Goal: Task Accomplishment & Management: Complete application form

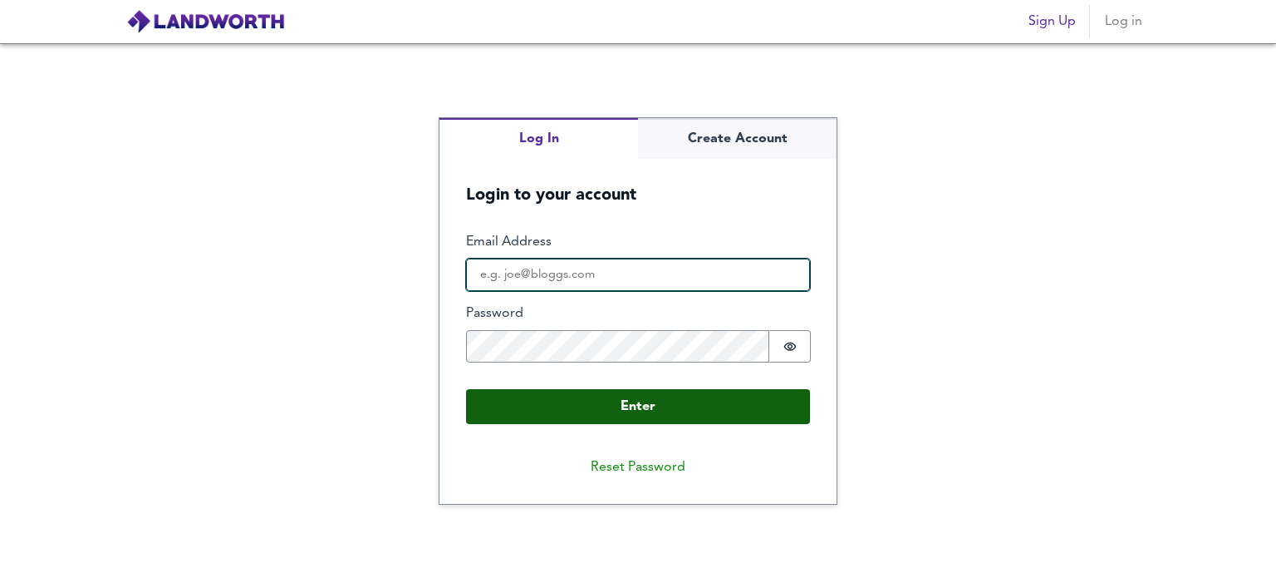
type input "charlieeverest16@mail.com"
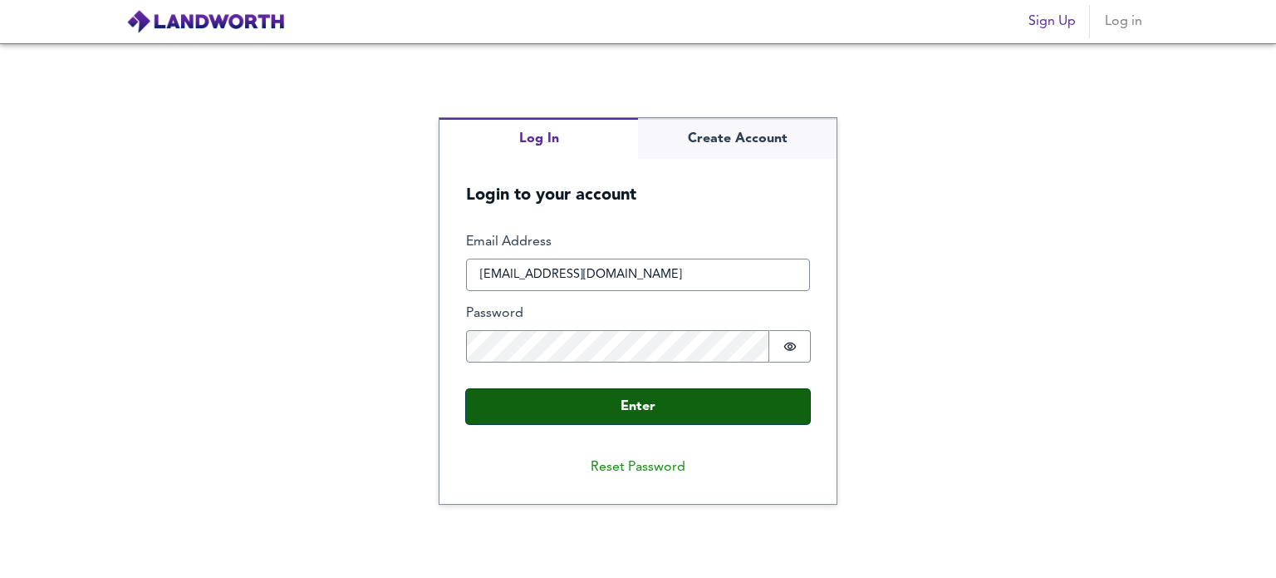
click at [642, 401] on button "Enter" at bounding box center [638, 406] width 344 height 35
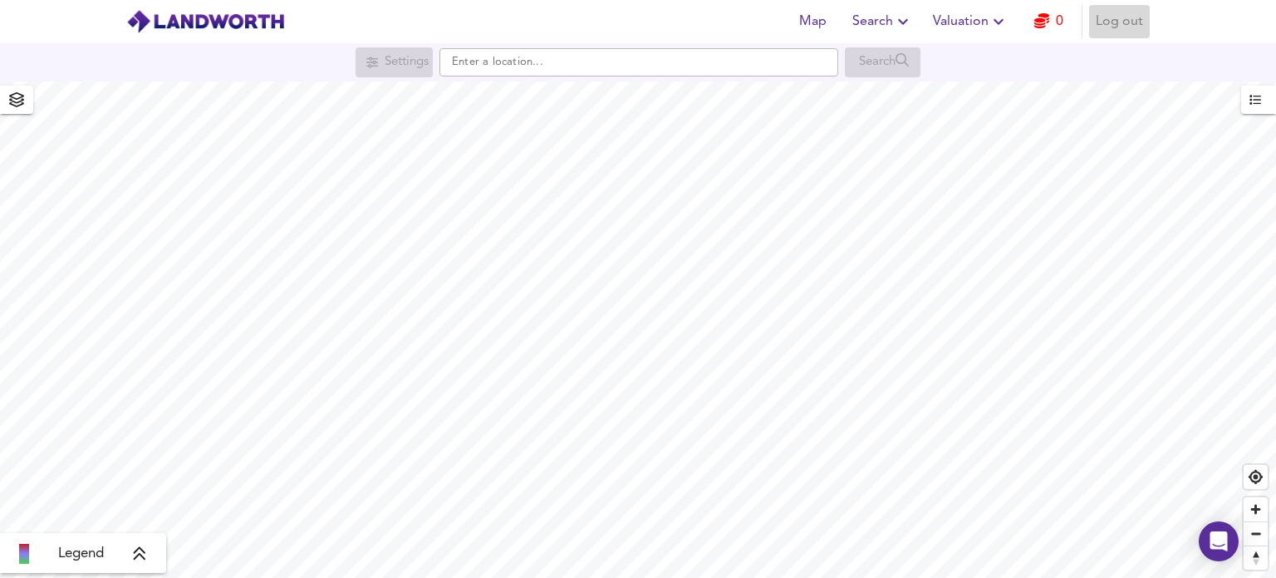
click at [1132, 21] on span "Log out" at bounding box center [1119, 21] width 47 height 23
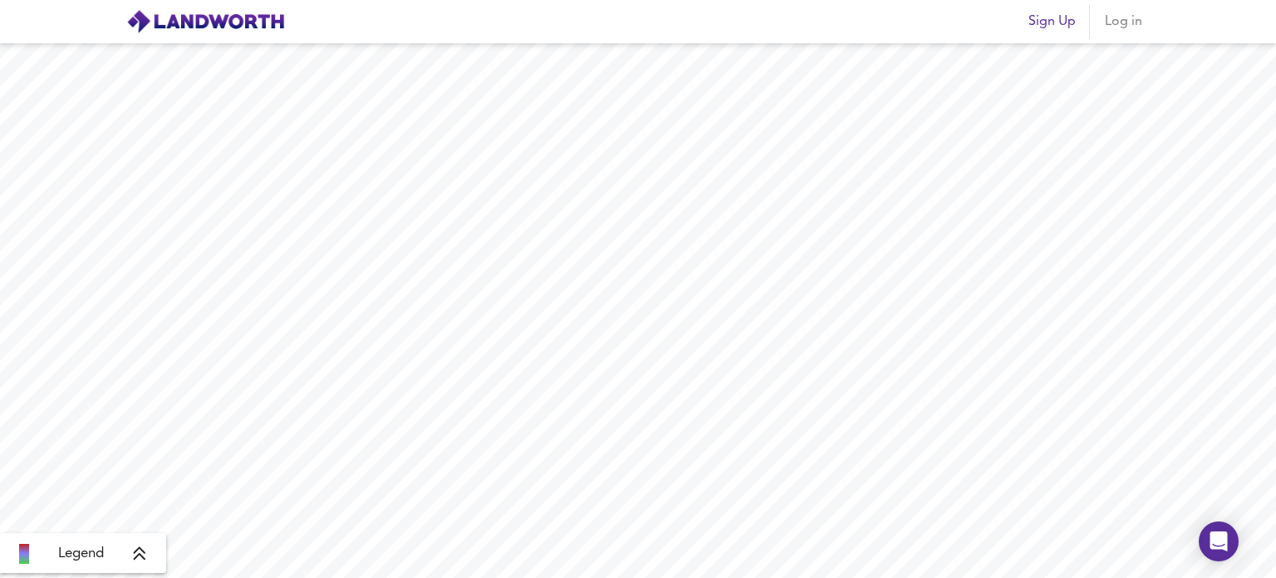
click at [1050, 27] on span "Sign Up" at bounding box center [1052, 21] width 47 height 23
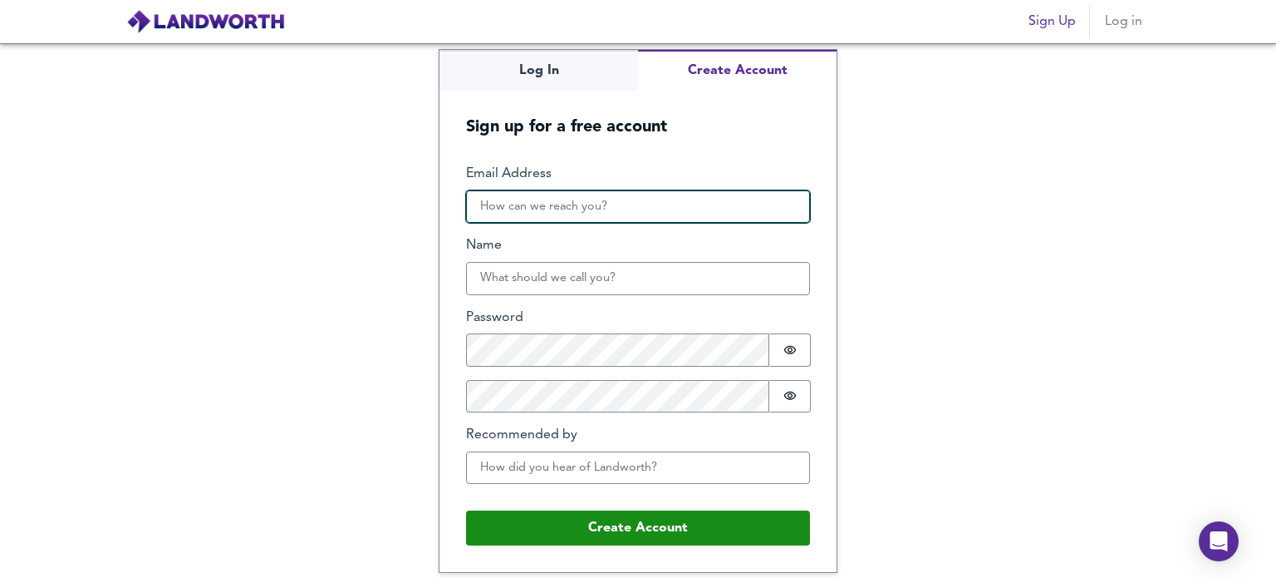
click at [552, 205] on input "Email Address" at bounding box center [638, 206] width 344 height 33
type input "[EMAIL_ADDRESS][DOMAIN_NAME]"
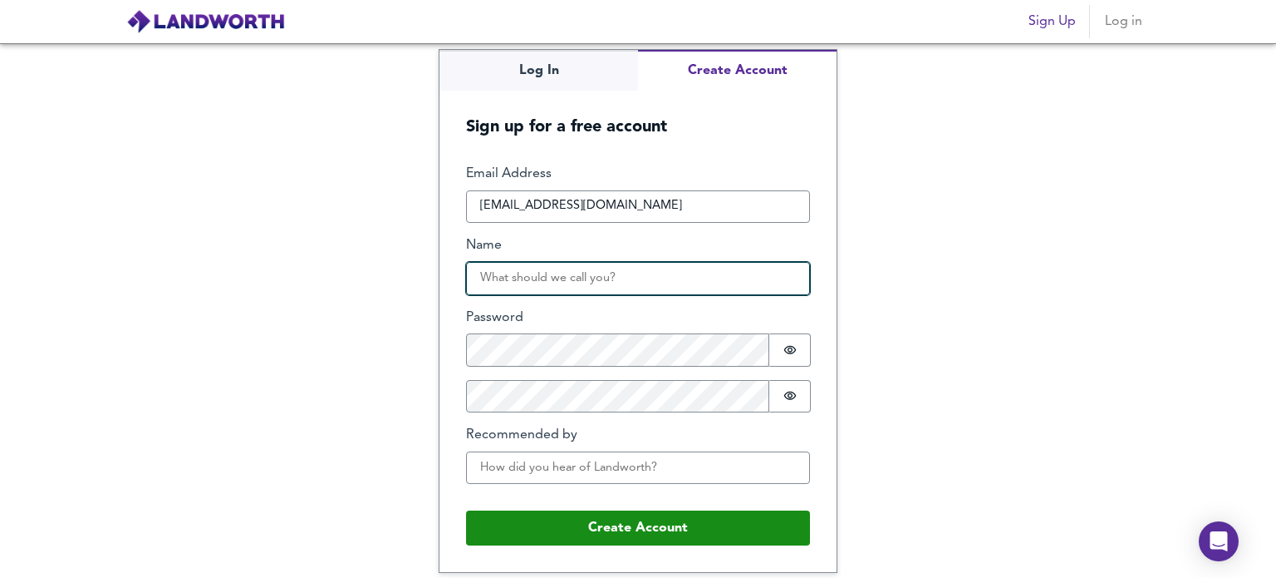
type input "[PERSON_NAME]"
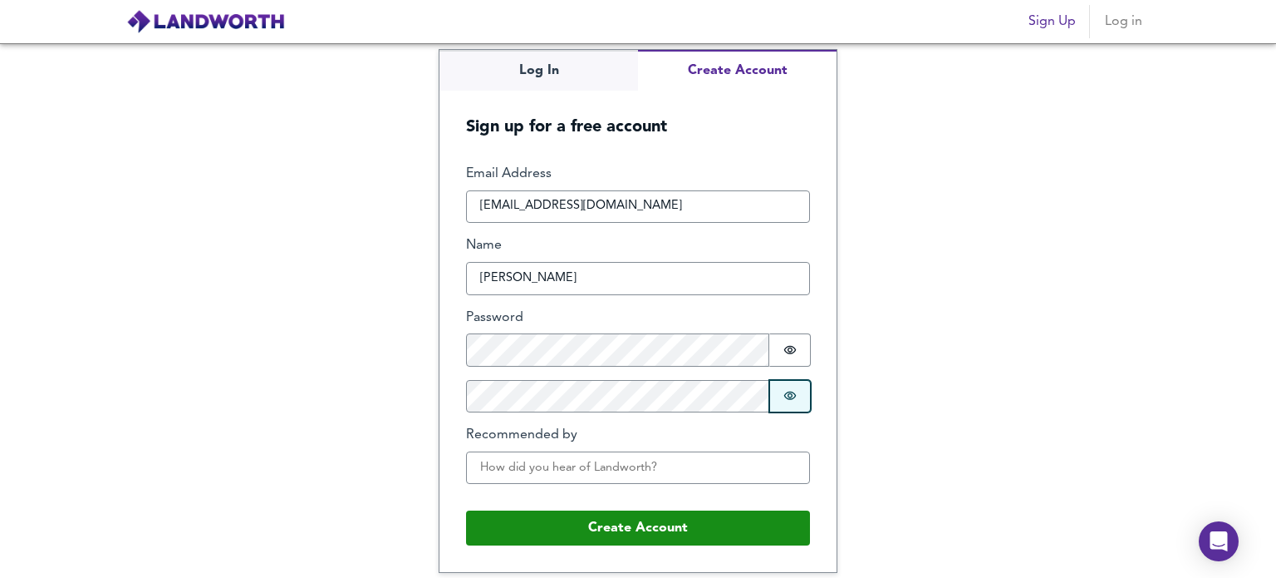
click at [786, 385] on button "Password is hidden" at bounding box center [791, 396] width 42 height 32
click at [788, 348] on icon "Show password" at bounding box center [790, 350] width 12 height 8
click at [977, 391] on div "Log In Create Account Sign up for a free account Email Address [EMAIL_ADDRESS][…" at bounding box center [638, 310] width 1276 height 534
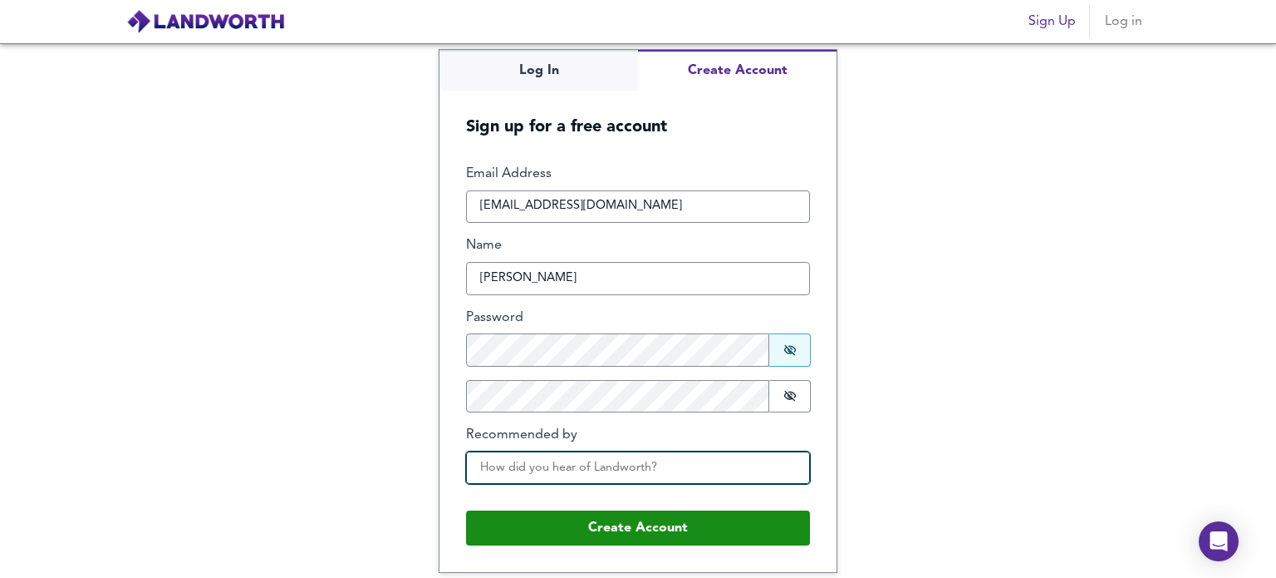
click at [581, 471] on input "Recommended by" at bounding box center [638, 467] width 344 height 33
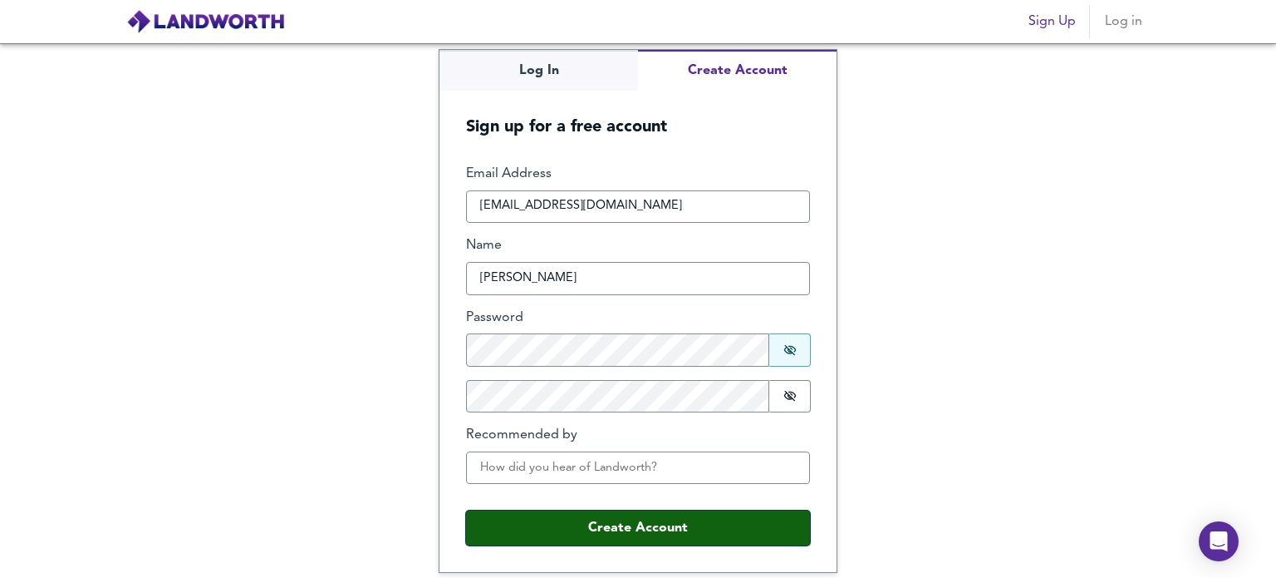
click at [622, 530] on button "Create Account" at bounding box center [638, 527] width 344 height 35
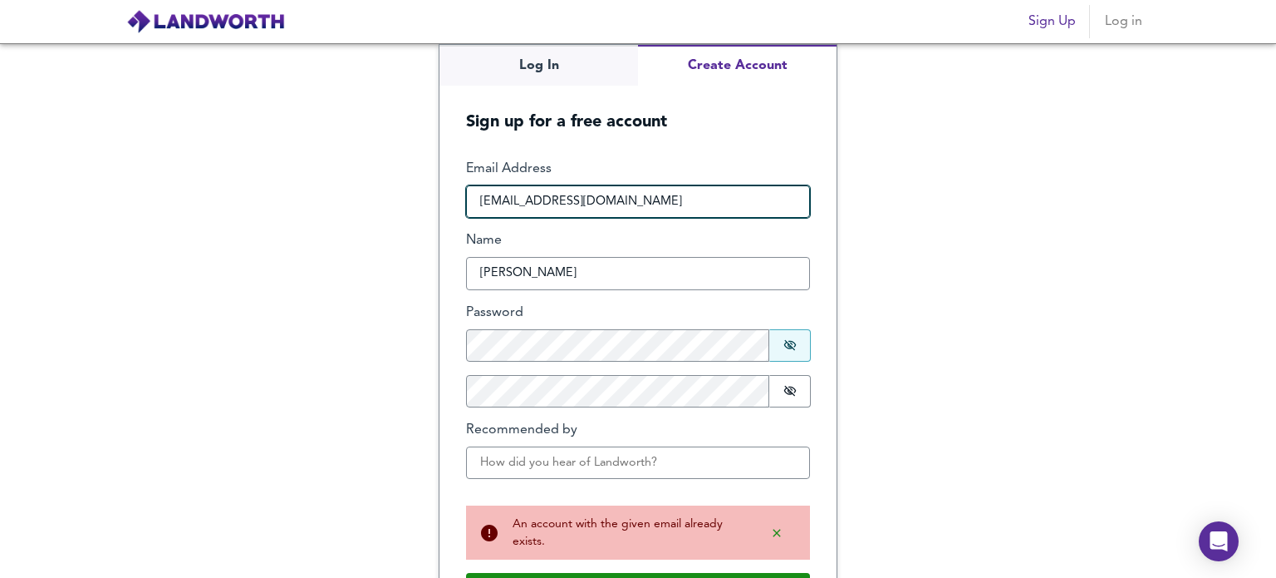
click at [648, 192] on input "[EMAIL_ADDRESS][DOMAIN_NAME]" at bounding box center [638, 201] width 344 height 33
drag, startPoint x: 648, startPoint y: 192, endPoint x: 391, endPoint y: 190, distance: 256.8
click at [391, 190] on div "Log In Create Account Sign up for a free account Email Address [EMAIL_ADDRESS][…" at bounding box center [638, 310] width 1276 height 534
click at [633, 204] on input "[EMAIL_ADDRESS][DOMAIN_NAME]" at bounding box center [638, 201] width 344 height 33
drag, startPoint x: 635, startPoint y: 204, endPoint x: 381, endPoint y: 189, distance: 254.7
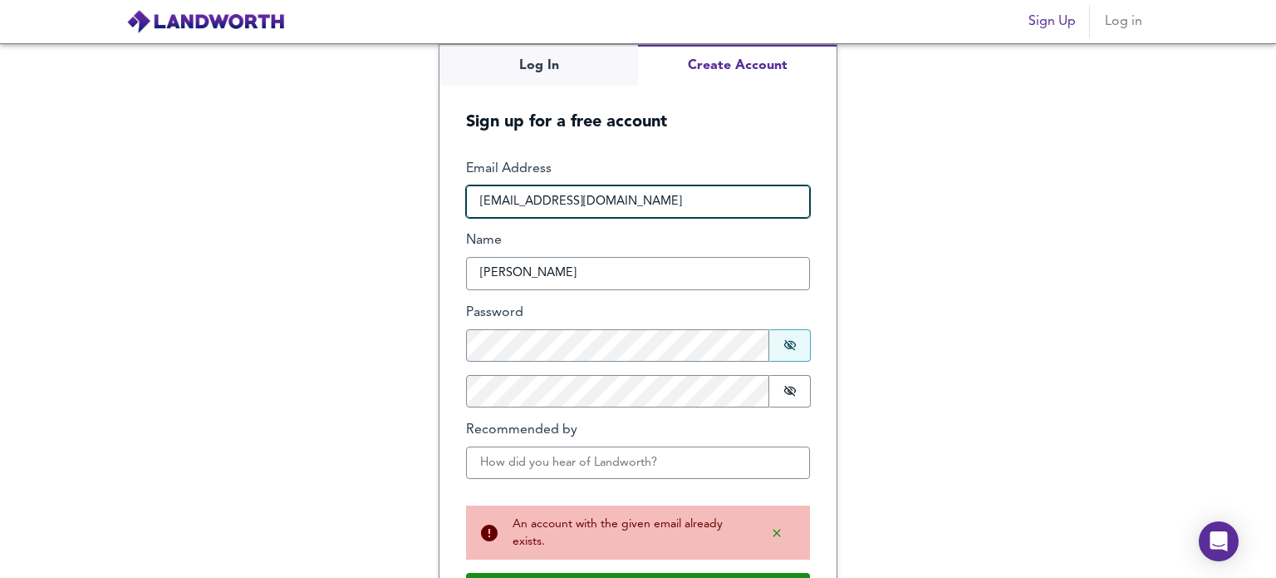
click at [381, 189] on div "Log In Create Account Sign up for a free account Email Address [EMAIL_ADDRESS][…" at bounding box center [638, 310] width 1276 height 534
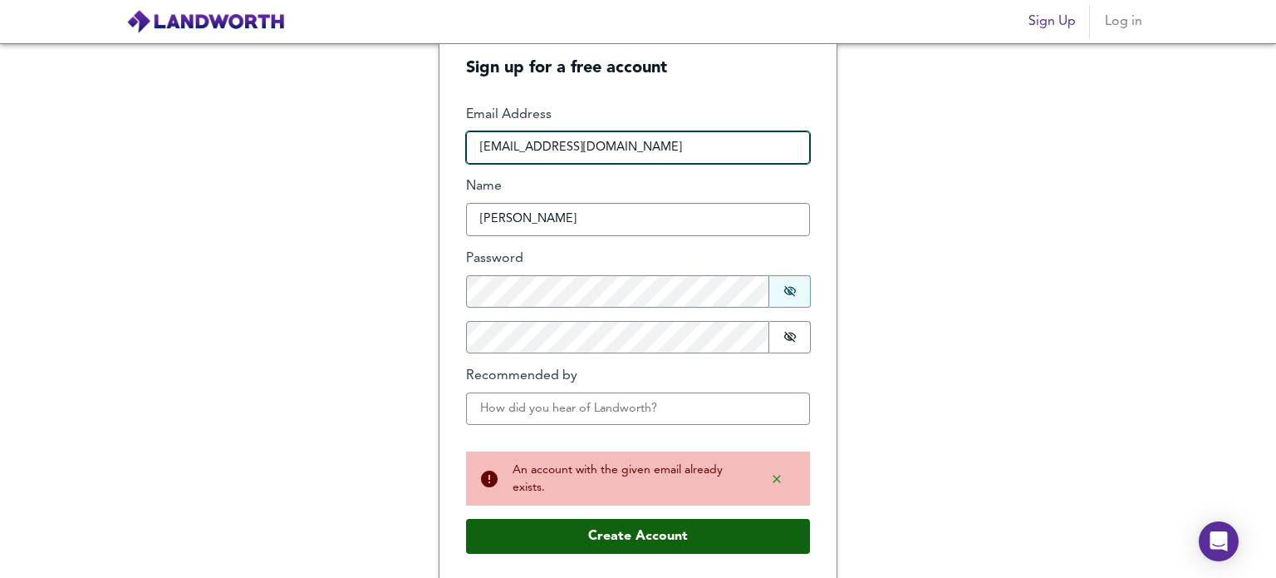
type input "[EMAIL_ADDRESS][DOMAIN_NAME]"
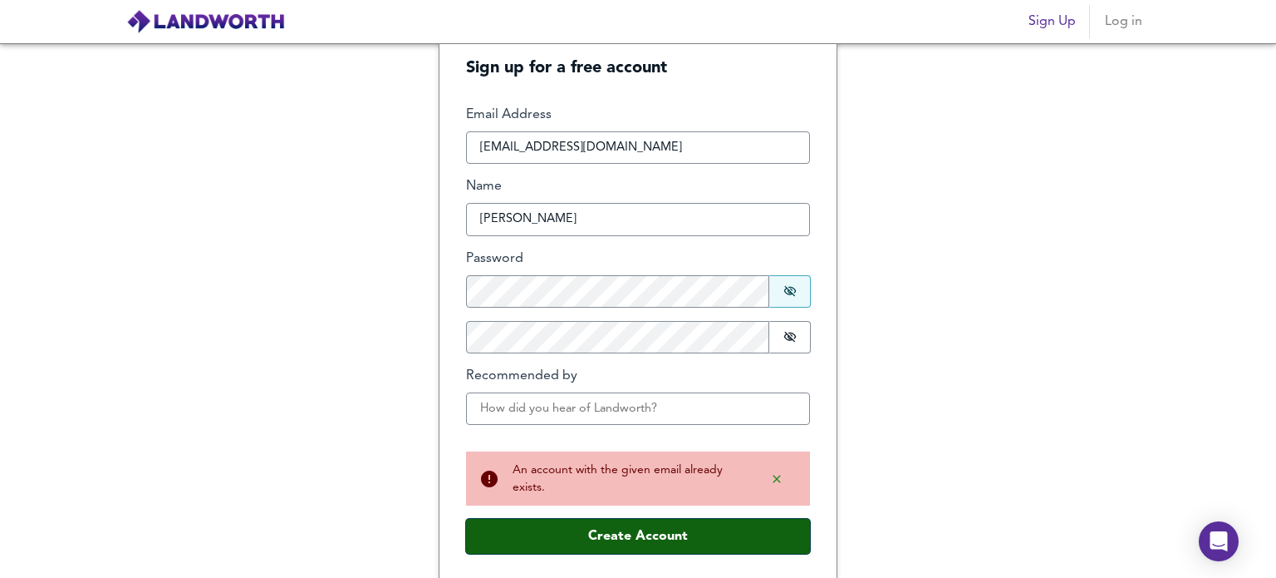
click at [606, 540] on button "Create Account" at bounding box center [638, 536] width 344 height 35
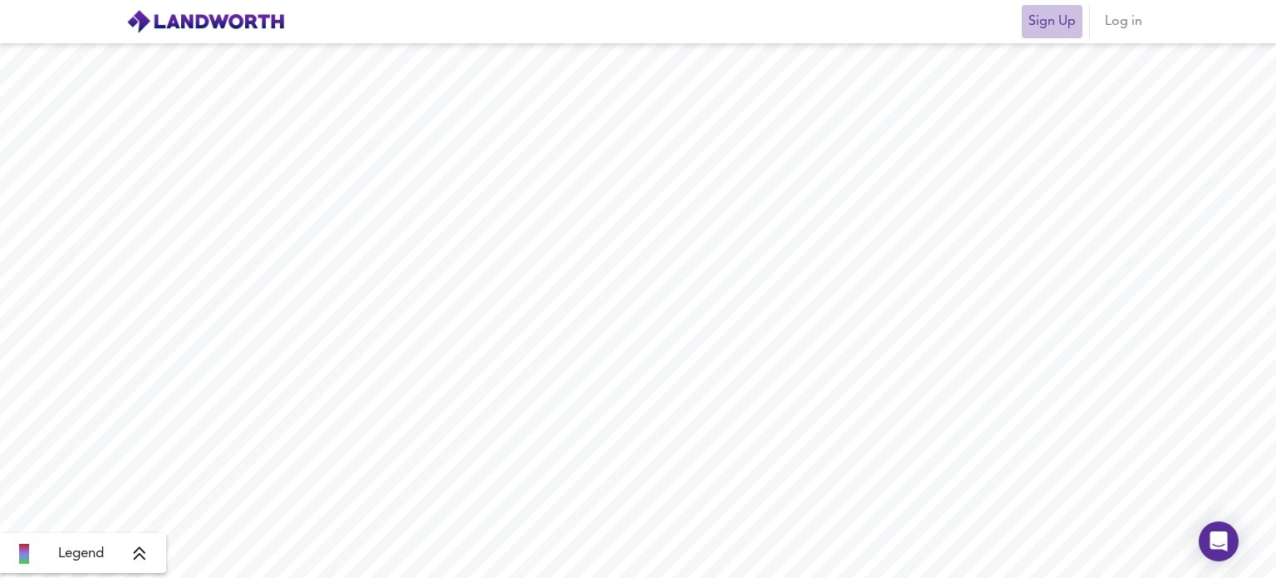
click at [1057, 25] on span "Sign Up" at bounding box center [1052, 21] width 47 height 23
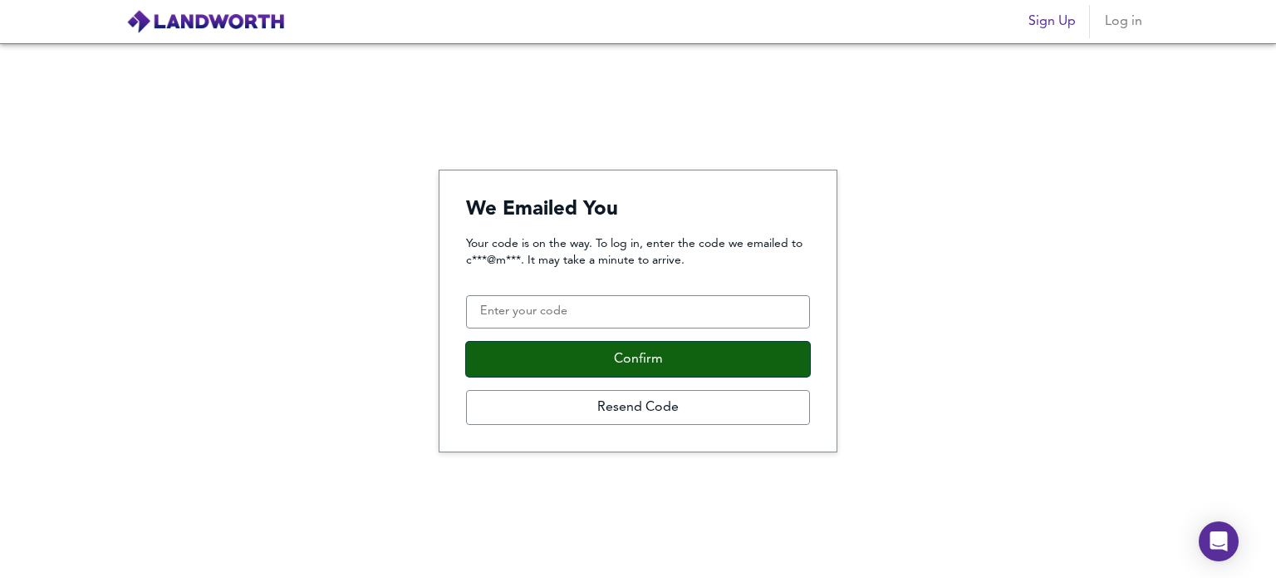
click at [632, 366] on button "Confirm" at bounding box center [638, 359] width 344 height 35
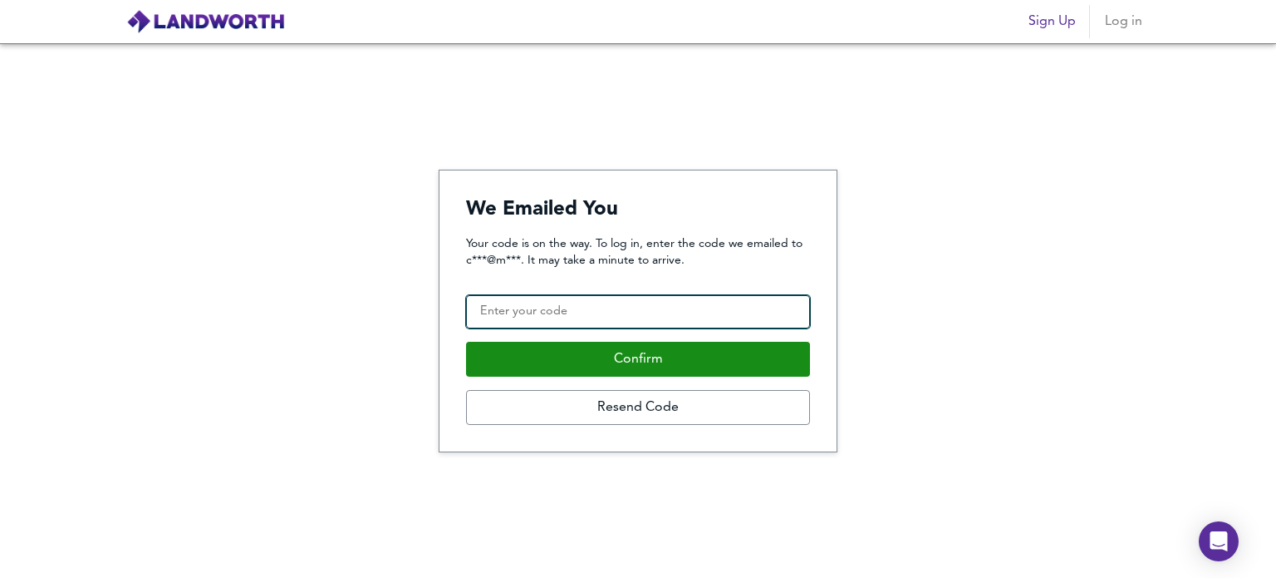
click at [609, 311] on input "Confirmation Code" at bounding box center [638, 311] width 344 height 33
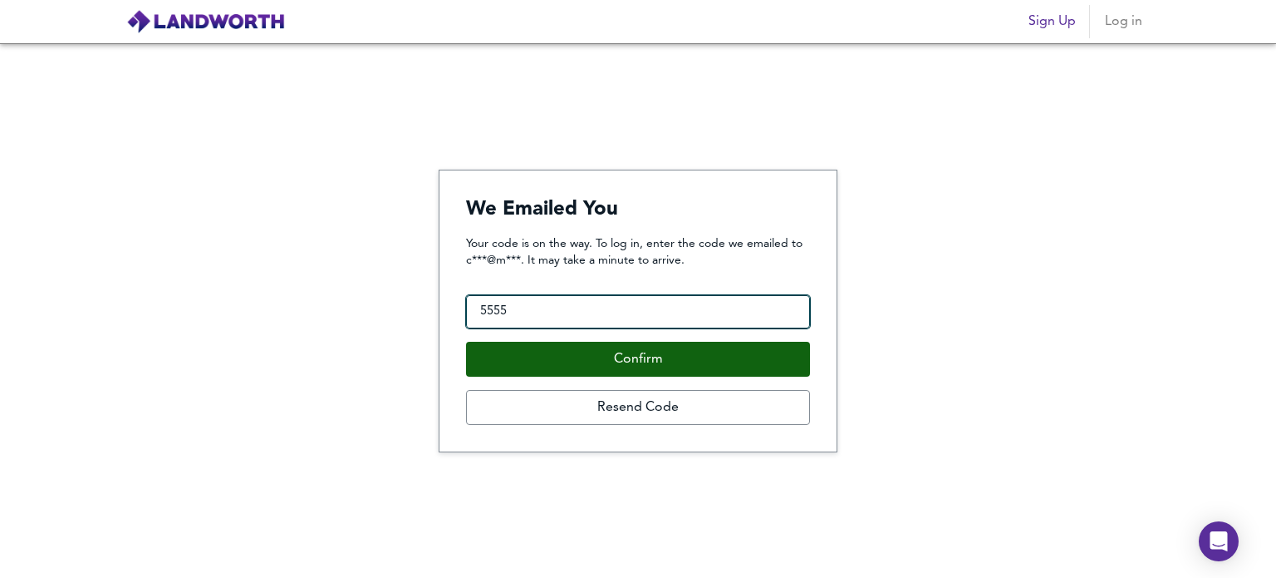
type input "5555"
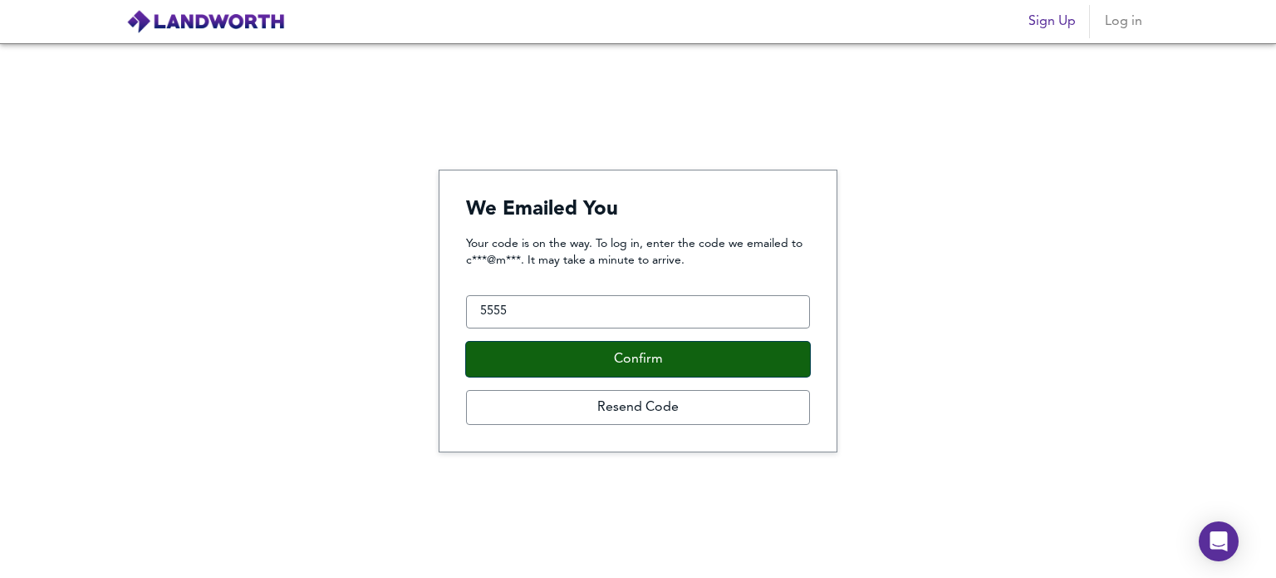
click at [632, 355] on button "Confirm" at bounding box center [638, 359] width 344 height 35
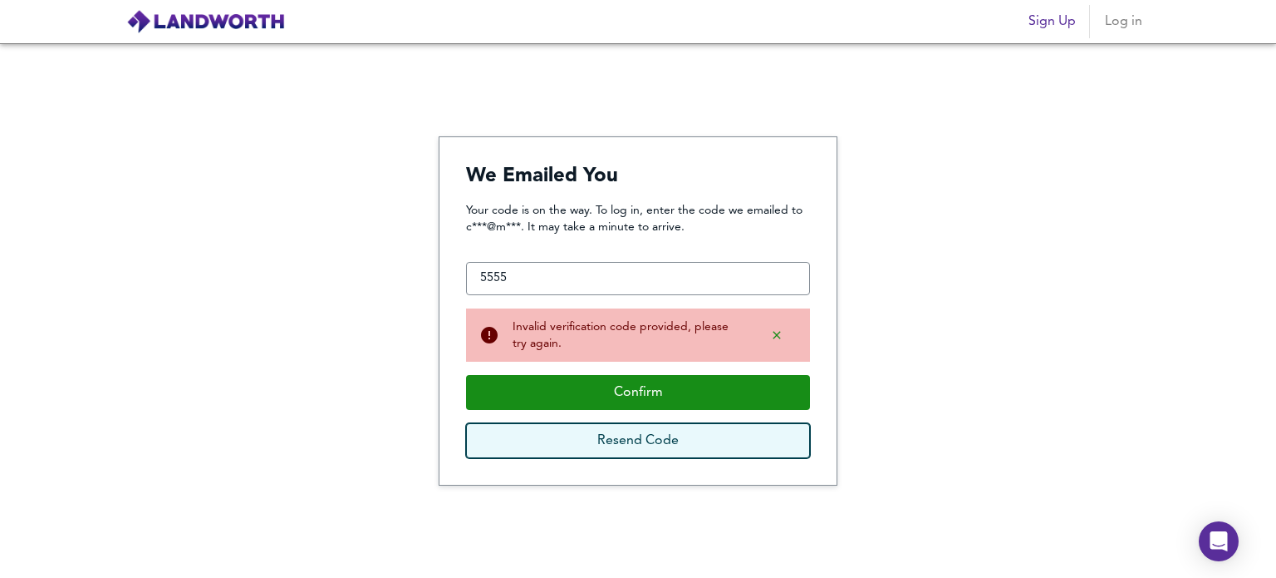
click at [615, 428] on button "Resend Code" at bounding box center [638, 440] width 344 height 35
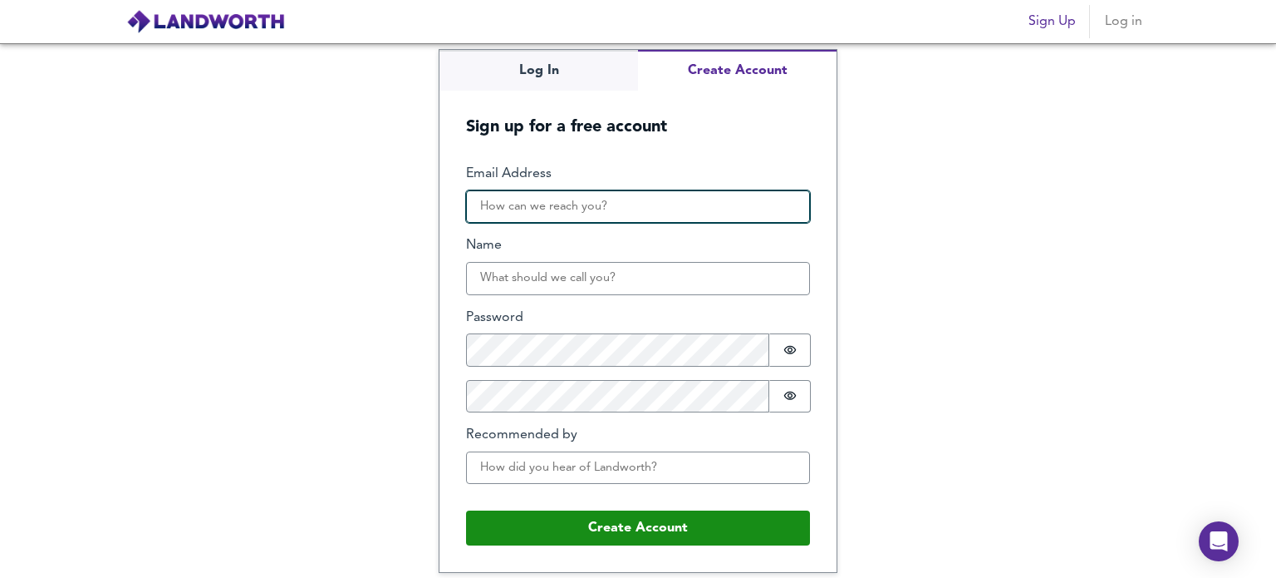
click at [572, 211] on input "Email Address" at bounding box center [638, 206] width 344 height 33
type input "francesca_everest89@hotmail.com"
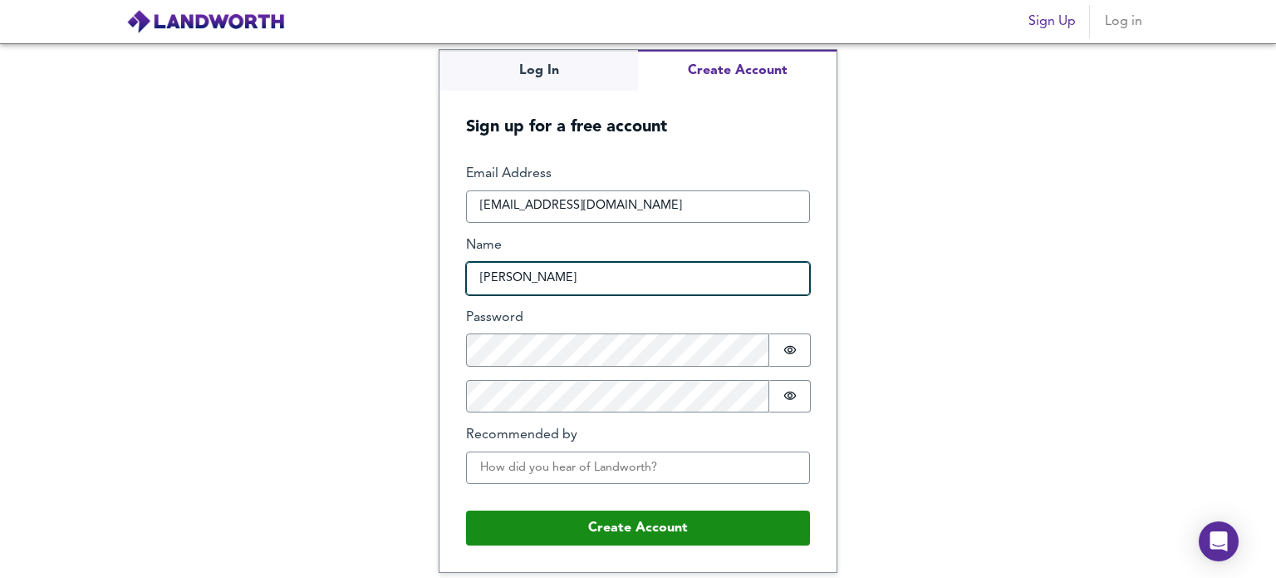
type input "Charlie"
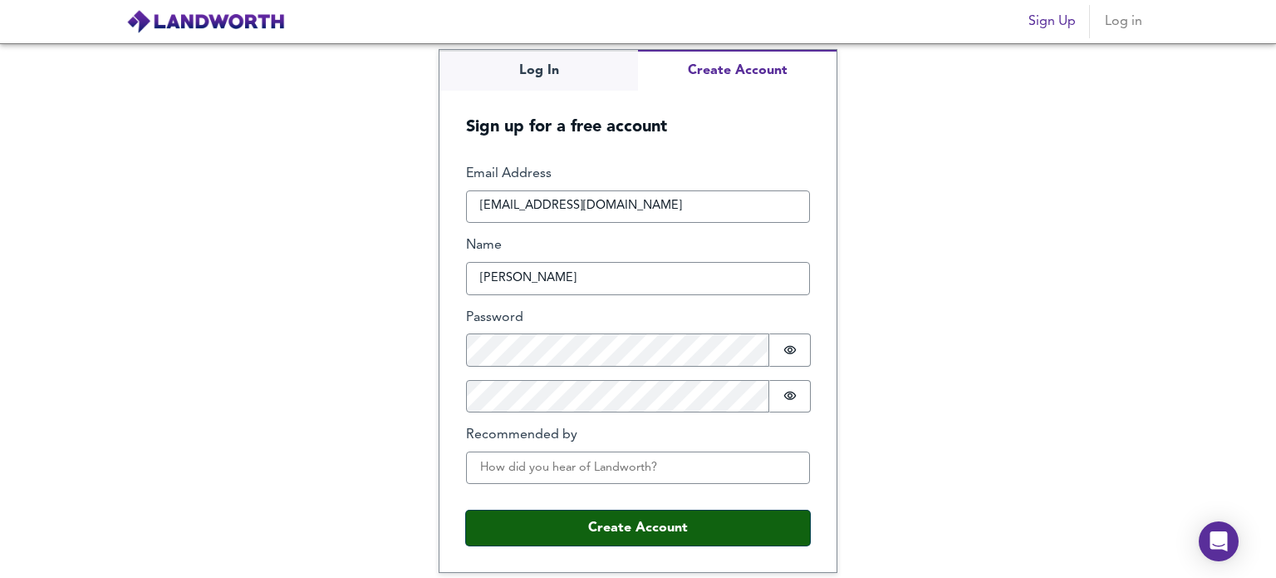
click at [680, 517] on button "Create Account" at bounding box center [638, 527] width 344 height 35
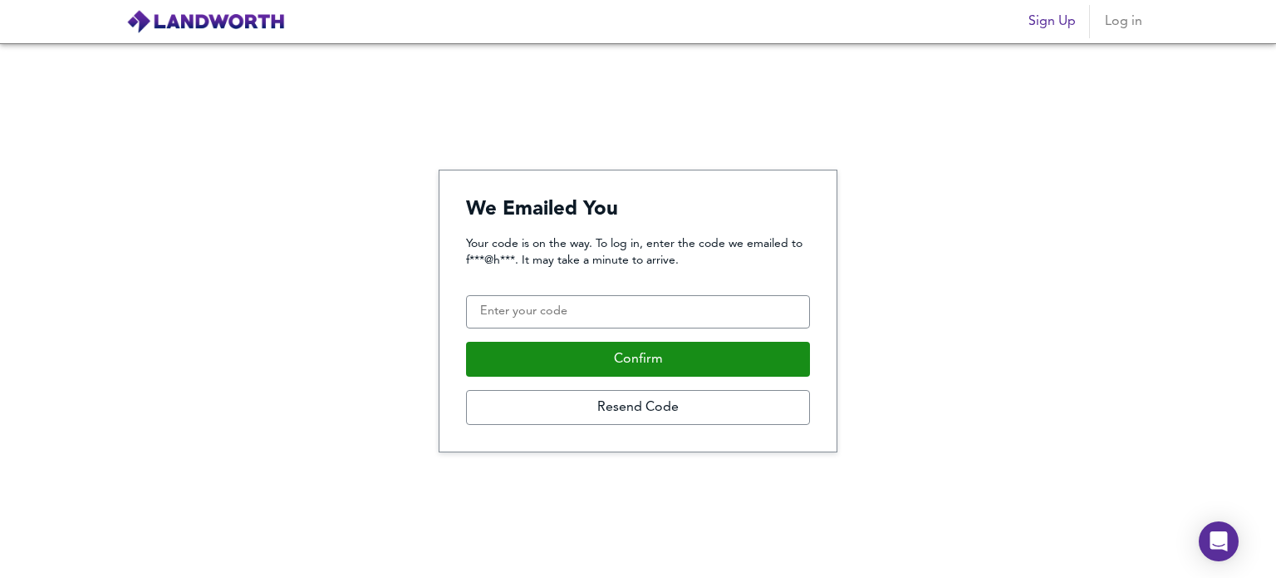
click at [1049, 278] on div "We Emailed You Your code is on the way. To log in, enter the code we emailed to…" at bounding box center [638, 310] width 1276 height 534
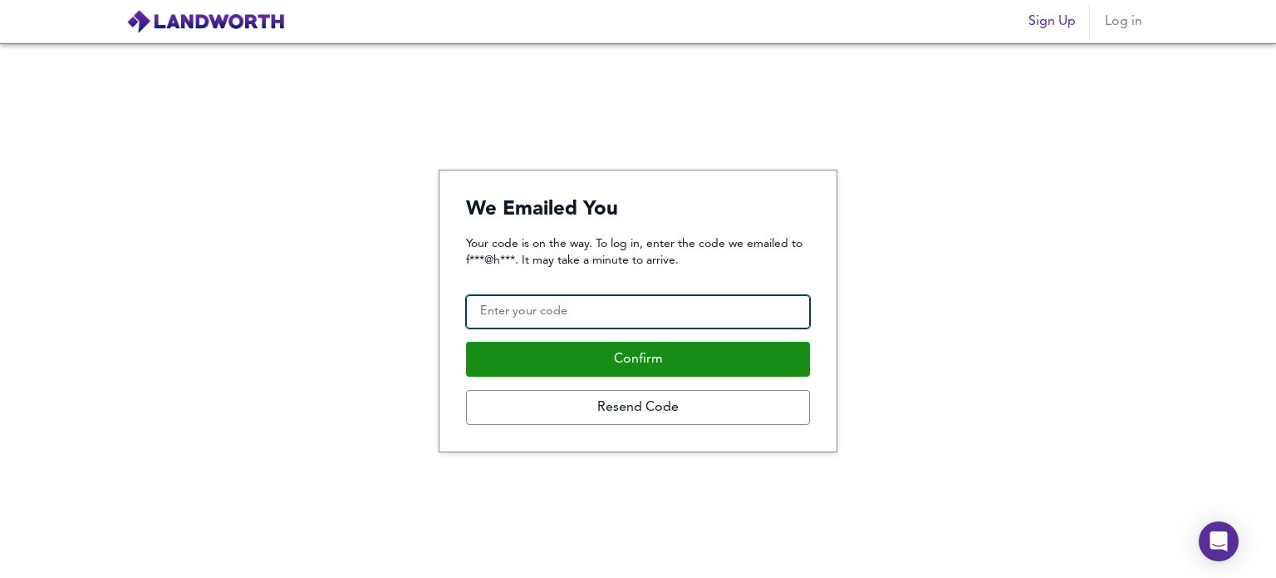
click at [552, 318] on input "Confirmation Code" at bounding box center [638, 311] width 344 height 33
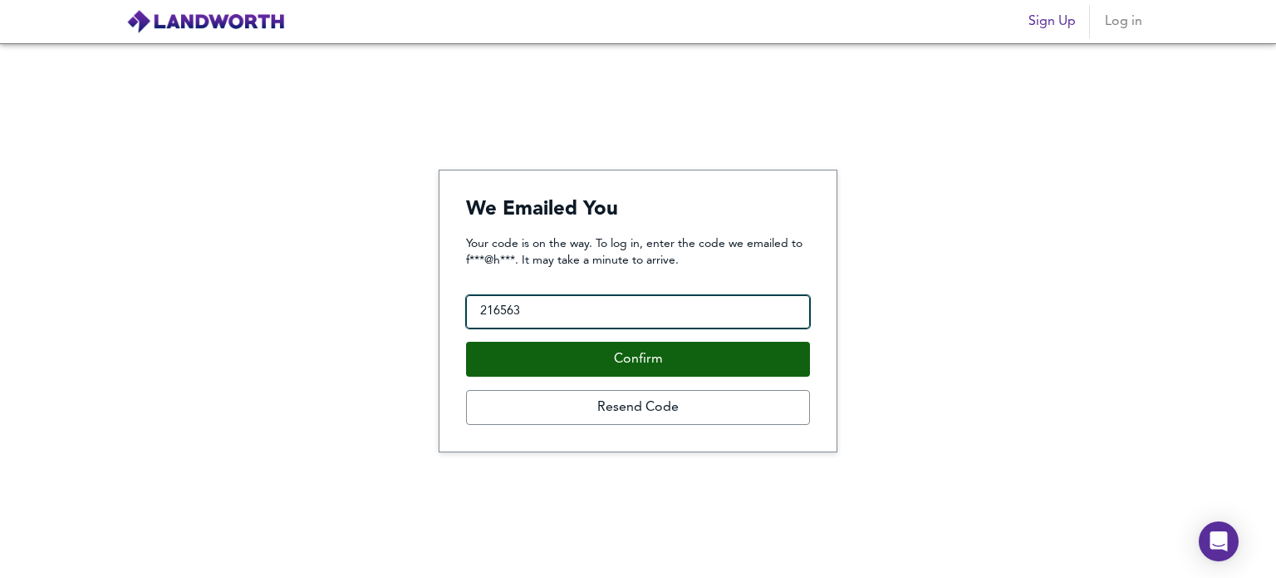
type input "216563"
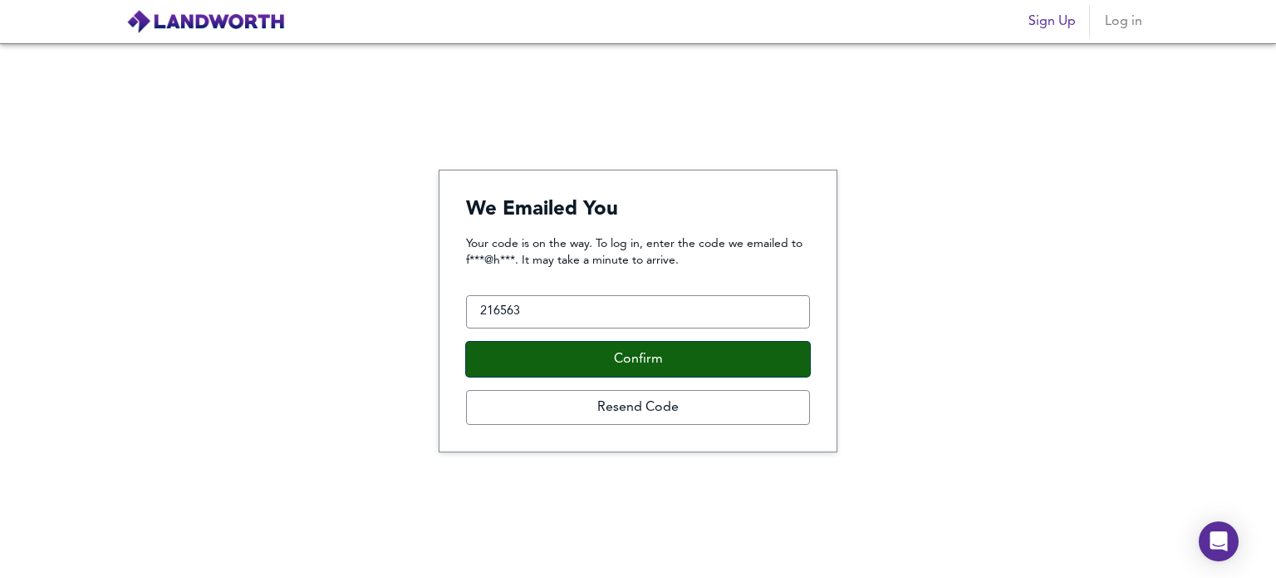
click at [592, 355] on button "Confirm" at bounding box center [638, 359] width 344 height 35
